Goal: Check status: Check status

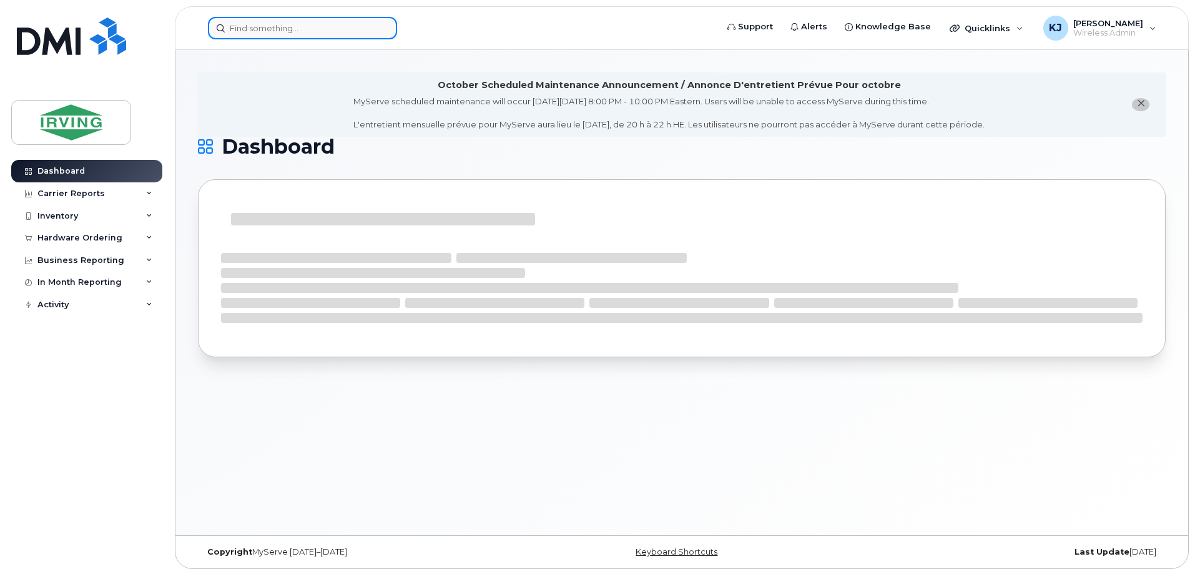
click at [308, 27] on input at bounding box center [302, 28] width 189 height 22
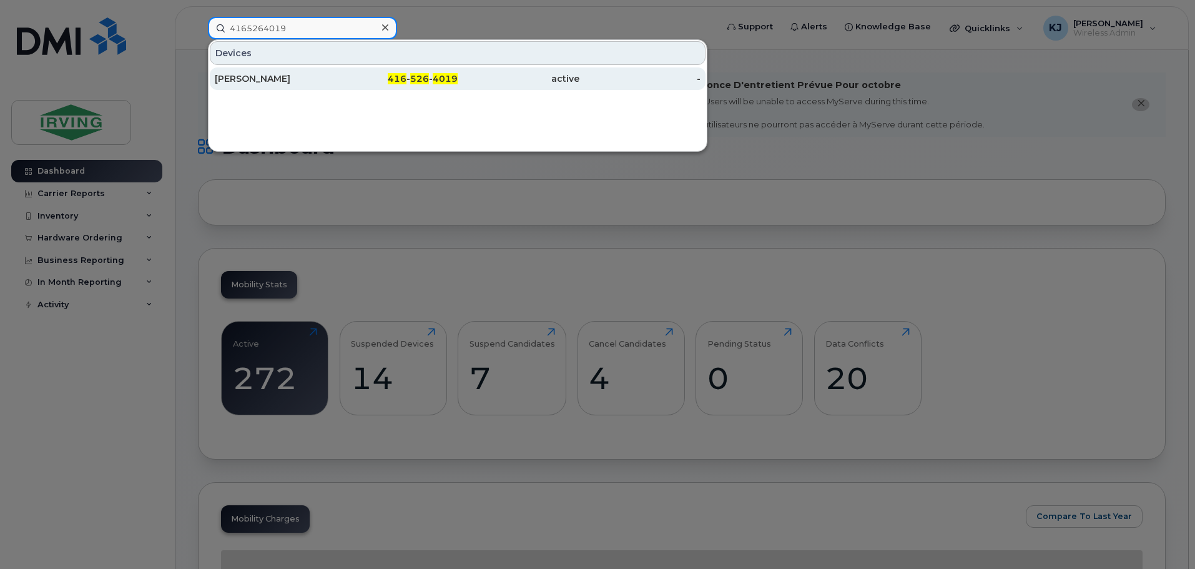
type input "4165264019"
click at [280, 79] on div "[PERSON_NAME]" at bounding box center [276, 78] width 122 height 12
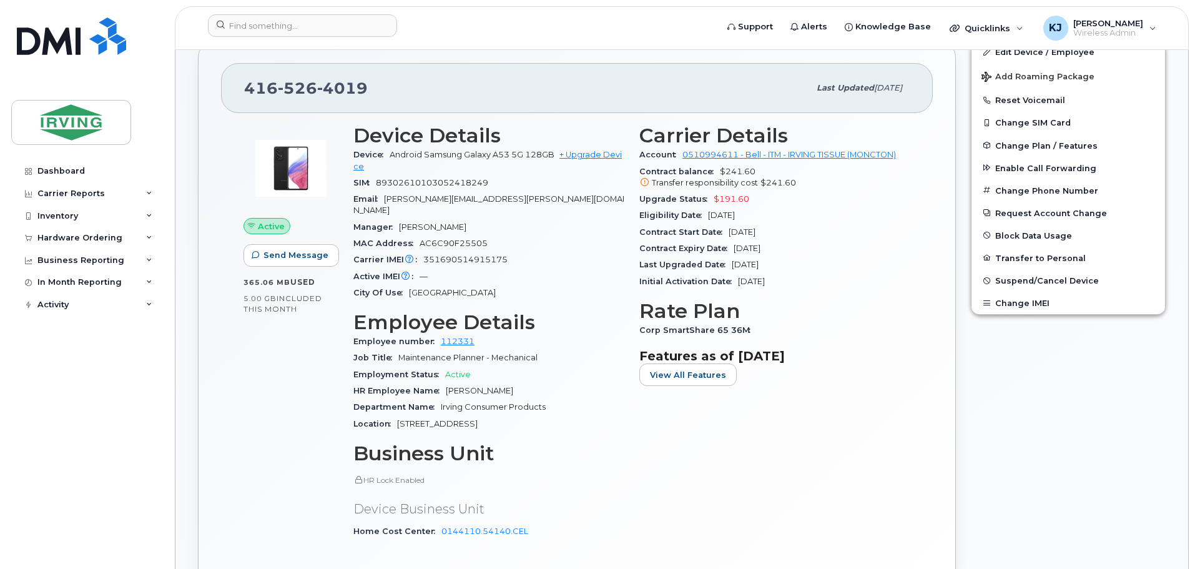
scroll to position [298, 0]
